Goal: Book appointment/travel/reservation

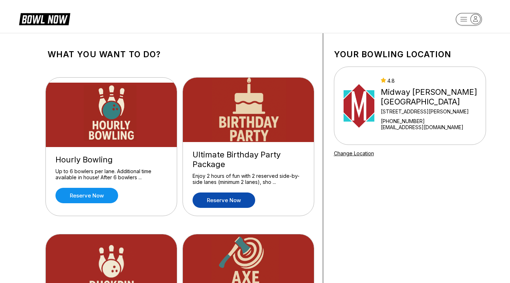
click at [220, 196] on link "Reserve now" at bounding box center [224, 200] width 63 height 15
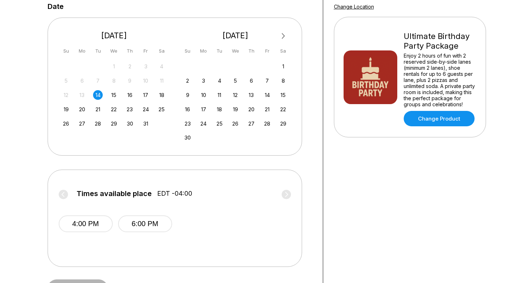
scroll to position [146, 0]
click at [146, 91] on div "17" at bounding box center [146, 96] width 10 height 10
click at [93, 218] on button "4:00 PM" at bounding box center [86, 224] width 54 height 17
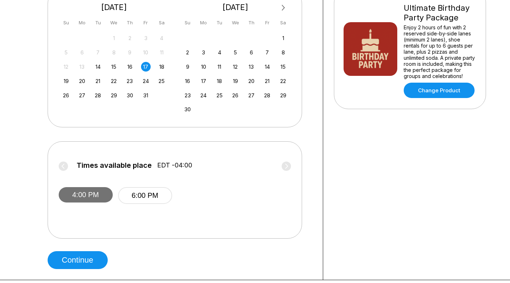
scroll to position [175, 0]
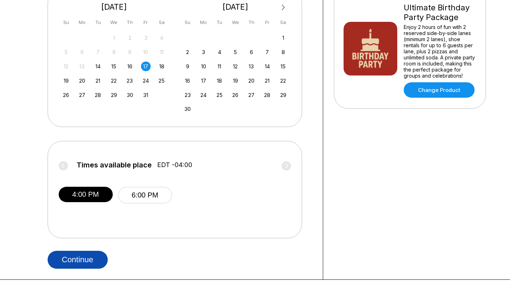
click at [83, 258] on button "Continue" at bounding box center [78, 260] width 60 height 18
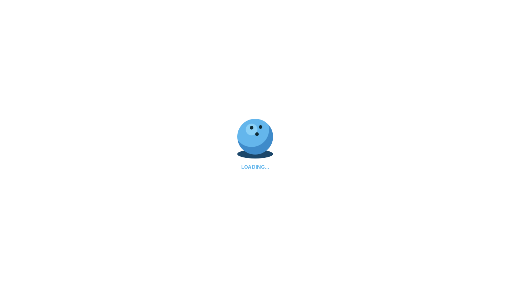
select select "**"
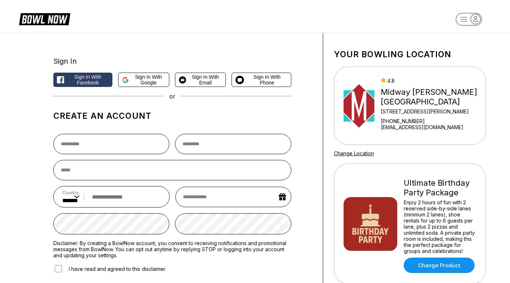
click at [328, 235] on div "Your bowling location 4.8 Midway Bowling - Carlisle 1561 Holly Pike +1717249122…" at bounding box center [410, 191] width 174 height 316
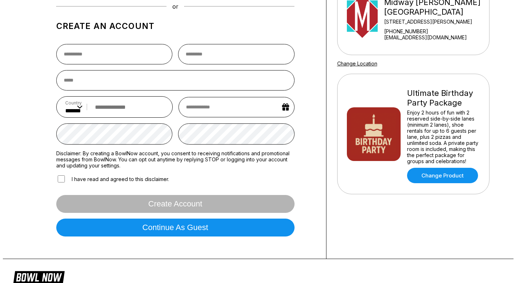
scroll to position [99, 0]
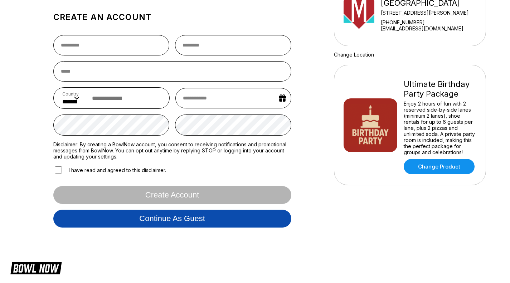
click at [220, 225] on button "Continue as guest" at bounding box center [172, 219] width 238 height 18
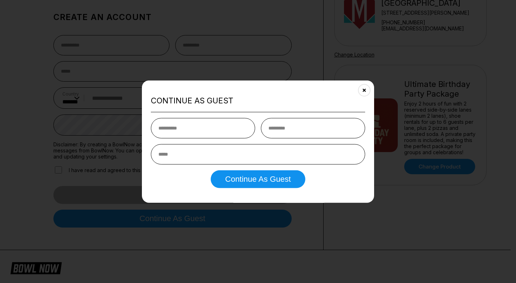
click at [189, 128] on input "text" at bounding box center [203, 128] width 104 height 20
type input "*******"
click at [292, 127] on input "text" at bounding box center [313, 128] width 104 height 20
type input "*******"
click at [267, 159] on input "email" at bounding box center [258, 154] width 214 height 20
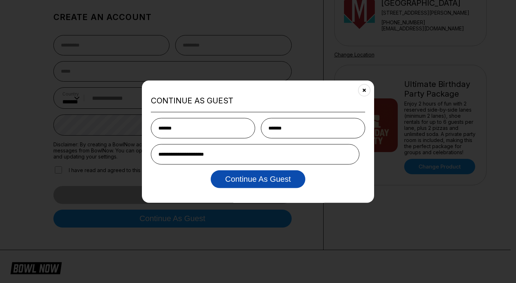
click at [261, 177] on button "Continue as Guest" at bounding box center [258, 179] width 94 height 18
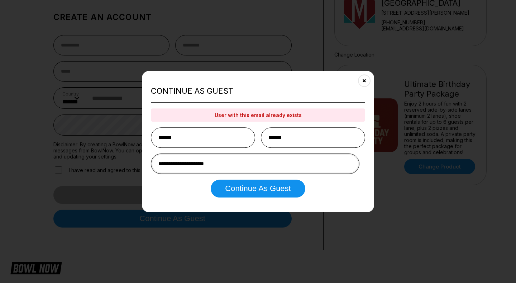
drag, startPoint x: 236, startPoint y: 164, endPoint x: 128, endPoint y: 162, distance: 107.5
click at [128, 162] on body "Sign In Sign in with Facebook Sign in with Google Sign in with Email Sign in wi…" at bounding box center [255, 166] width 510 height 530
type input "**********"
click at [211, 180] on button "Continue as Guest" at bounding box center [258, 189] width 94 height 18
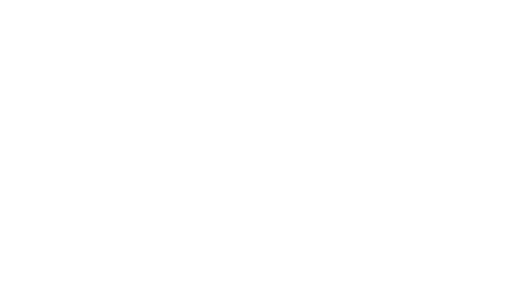
scroll to position [0, 0]
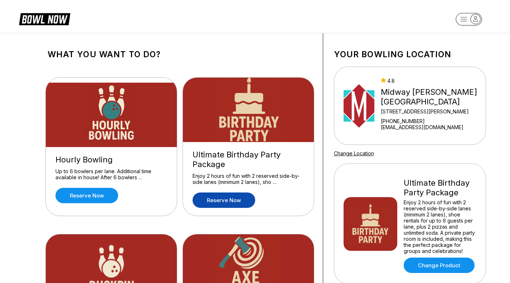
click at [230, 201] on link "Reserve now" at bounding box center [224, 200] width 63 height 15
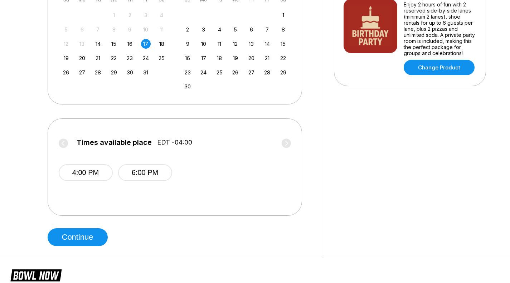
scroll to position [201, 0]
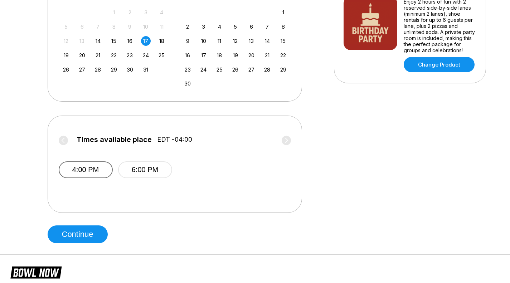
click at [88, 173] on button "4:00 PM" at bounding box center [86, 170] width 54 height 17
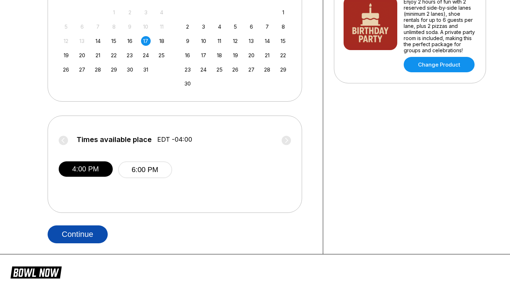
click at [80, 230] on button "Continue" at bounding box center [78, 235] width 60 height 18
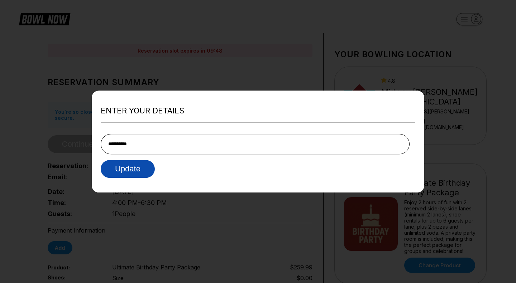
type input "**********"
click at [132, 168] on button "Update" at bounding box center [128, 169] width 54 height 18
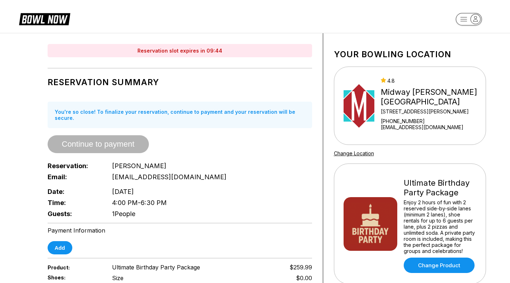
click at [326, 196] on div "Your bowling location 4.8 Midway Bowling - Carlisle 1561 Holly Pike +1717249122…" at bounding box center [410, 224] width 174 height 383
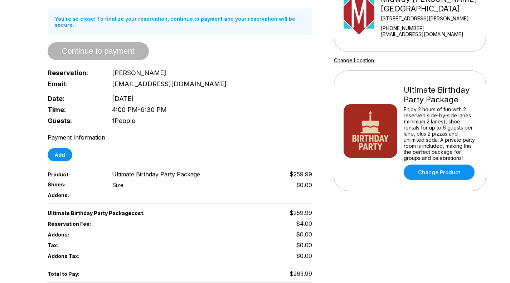
scroll to position [93, 0]
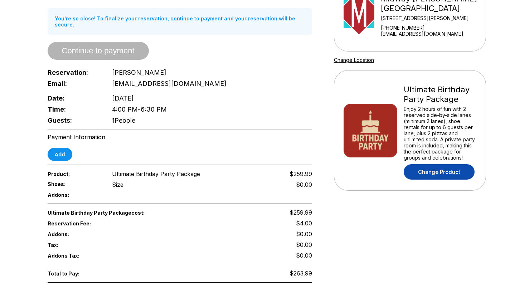
click at [445, 179] on link "Change Product" at bounding box center [439, 171] width 71 height 15
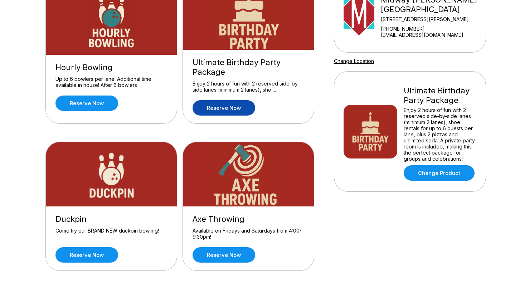
scroll to position [92, 0]
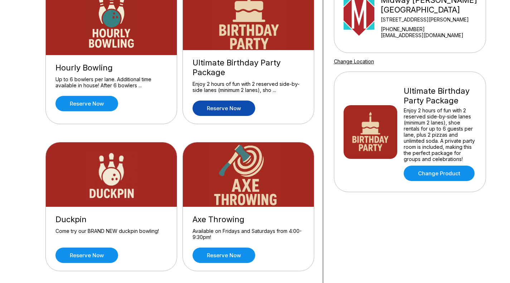
click at [227, 109] on link "Reserve now" at bounding box center [224, 108] width 63 height 15
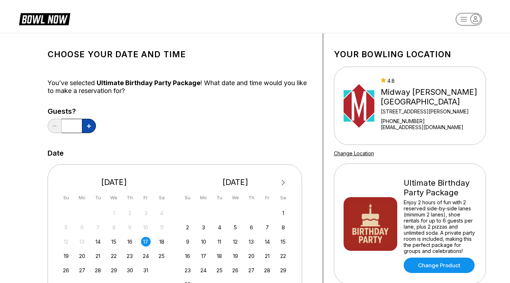
click at [89, 128] on icon at bounding box center [89, 126] width 4 height 4
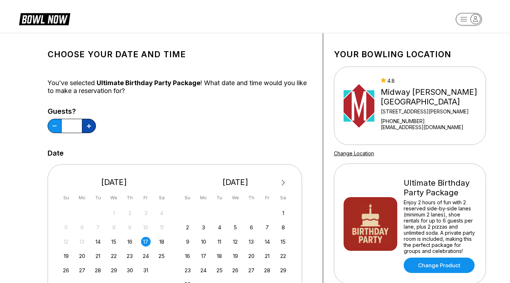
click at [89, 128] on icon at bounding box center [89, 126] width 4 height 4
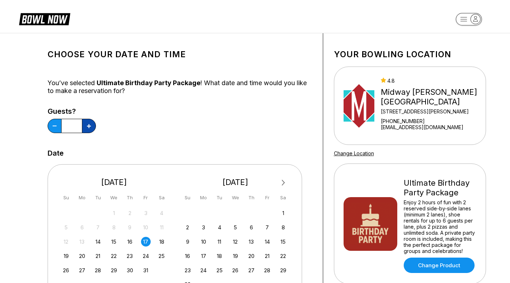
click at [89, 128] on icon at bounding box center [89, 126] width 4 height 4
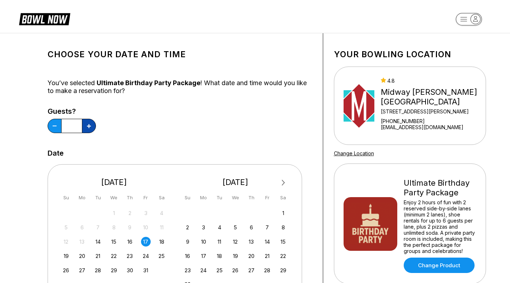
click at [89, 128] on icon at bounding box center [89, 126] width 4 height 4
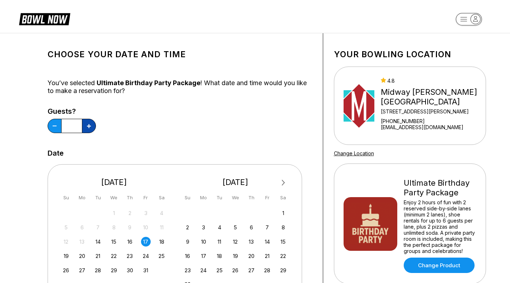
click at [89, 128] on icon at bounding box center [89, 126] width 4 height 4
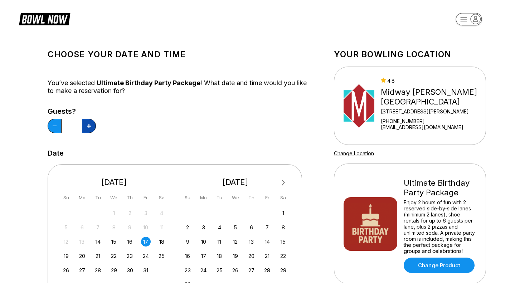
click at [89, 128] on icon at bounding box center [89, 126] width 4 height 4
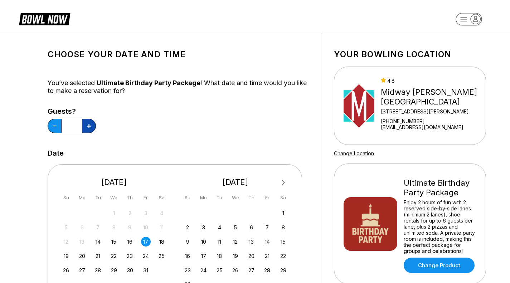
click at [89, 128] on icon at bounding box center [89, 126] width 4 height 4
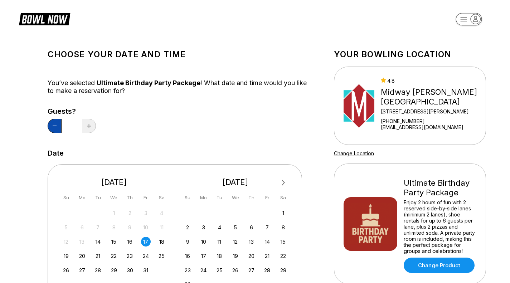
click at [54, 125] on button at bounding box center [55, 126] width 14 height 14
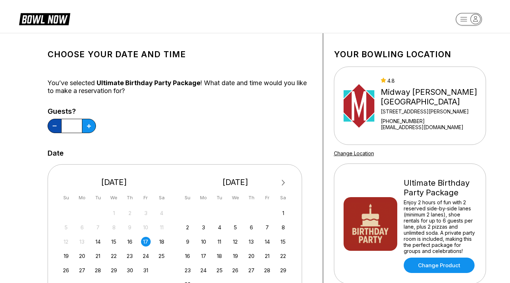
click at [54, 125] on button at bounding box center [55, 126] width 14 height 14
type input "**"
click at [322, 182] on div "Choose your Date and time You’ve selected Ultimate Birthday Party Package ! Wha…" at bounding box center [180, 244] width 287 height 422
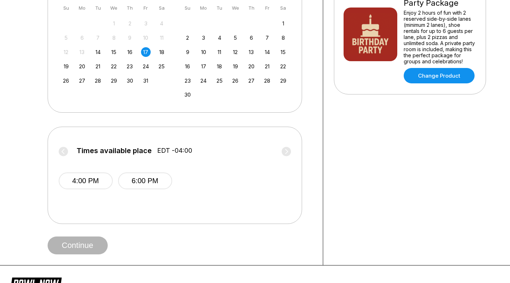
scroll to position [187, 0]
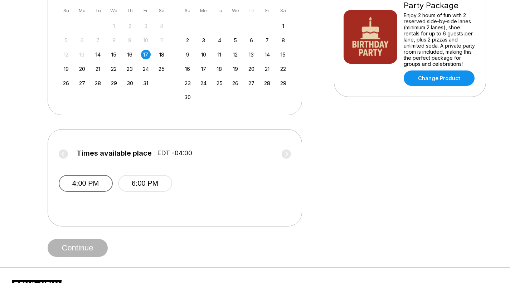
click at [87, 182] on button "4:00 PM" at bounding box center [86, 183] width 54 height 17
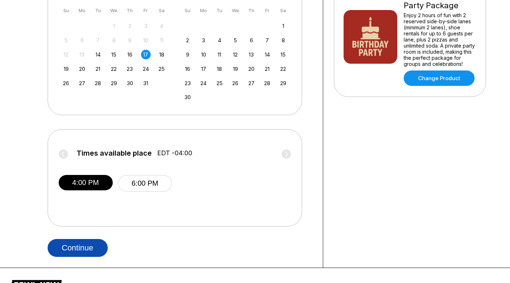
click at [76, 251] on button "Continue" at bounding box center [78, 248] width 60 height 18
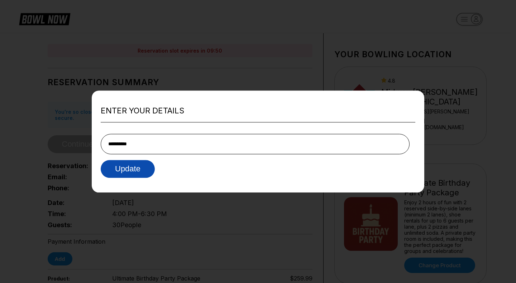
type input "**********"
click at [138, 168] on button "Update" at bounding box center [128, 169] width 54 height 18
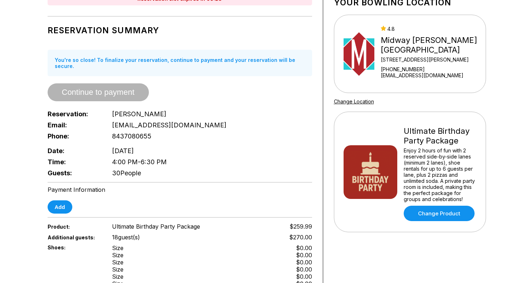
scroll to position [52, 0]
